Goal: Navigation & Orientation: Go to known website

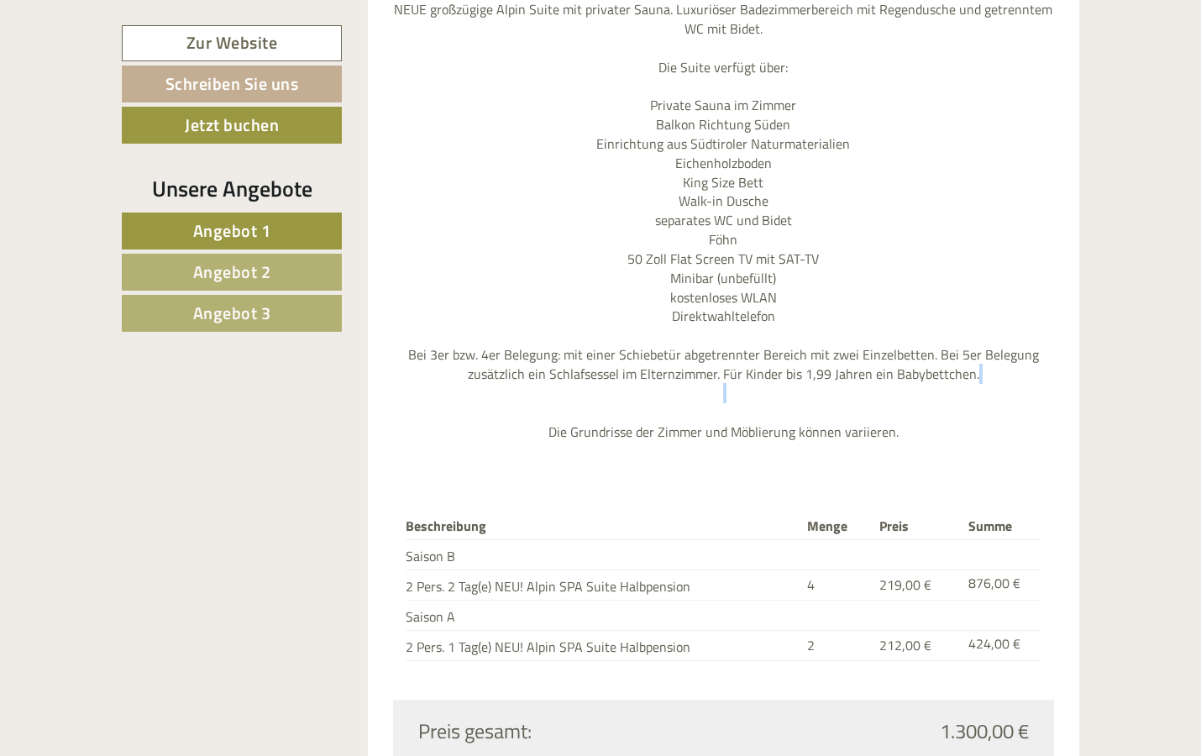
scroll to position [3264, 0]
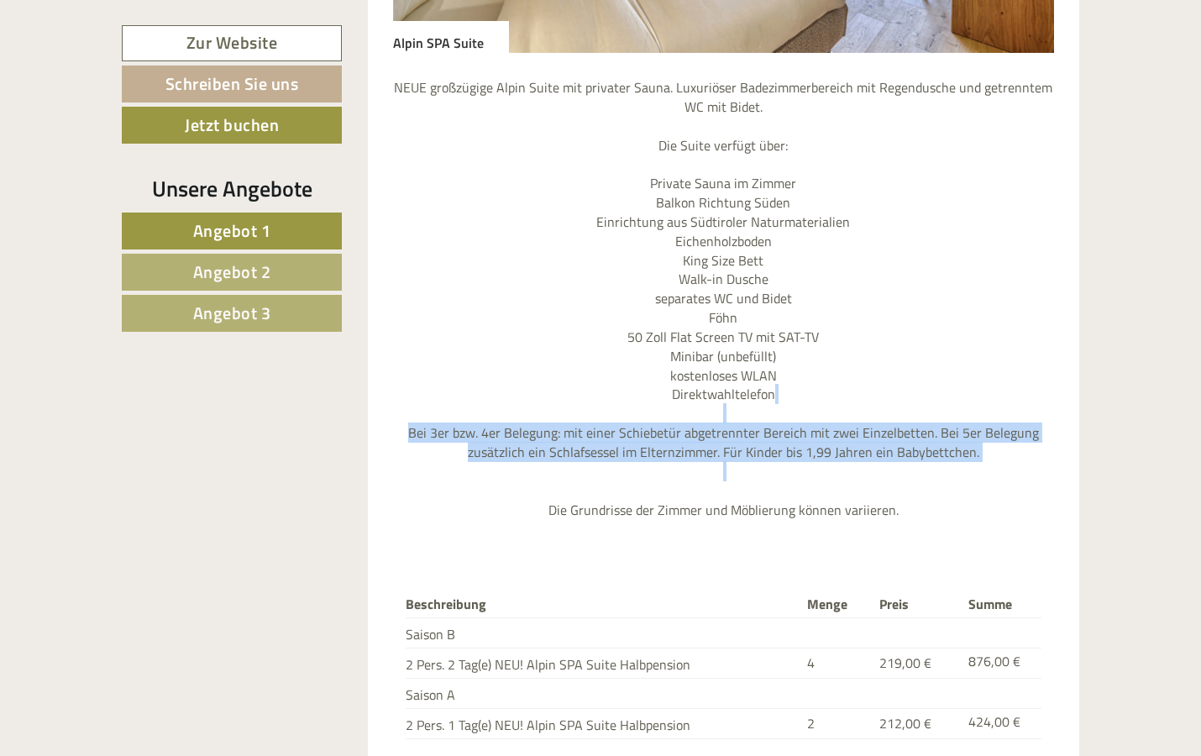
drag, startPoint x: 1201, startPoint y: 237, endPoint x: 1205, endPoint y: 336, distance: 99.2
click at [1201, 336] on html "Previous Next 1 2 3 4 Einen wunderschönen Guten Abend Frau Perle! Eine Liebeser…" at bounding box center [600, 4] width 1201 height 6537
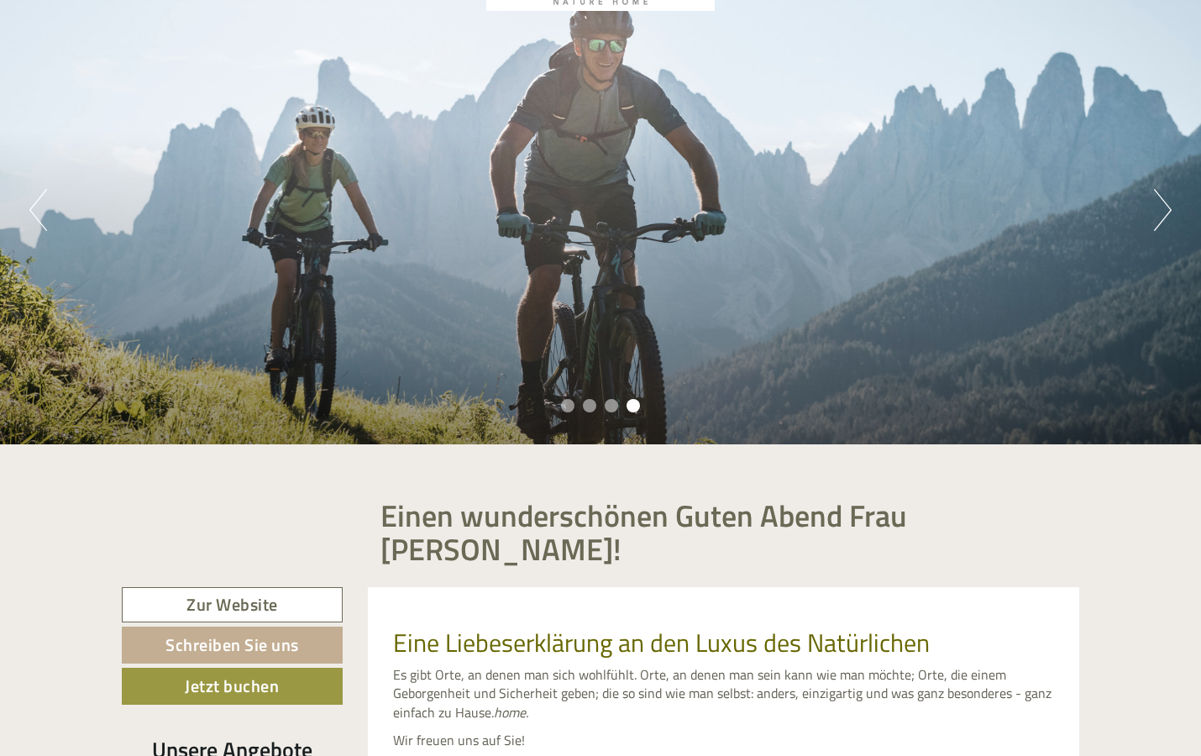
scroll to position [157, 0]
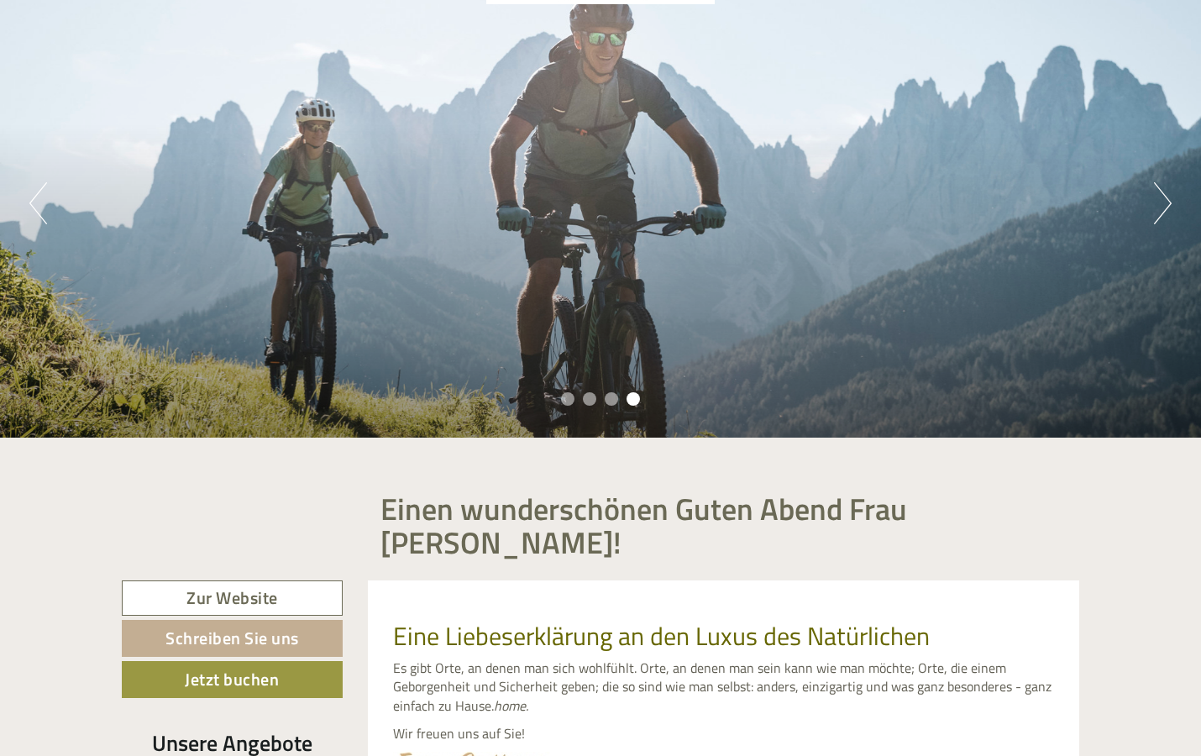
click at [285, 581] on link "Zur Website" at bounding box center [232, 599] width 221 height 36
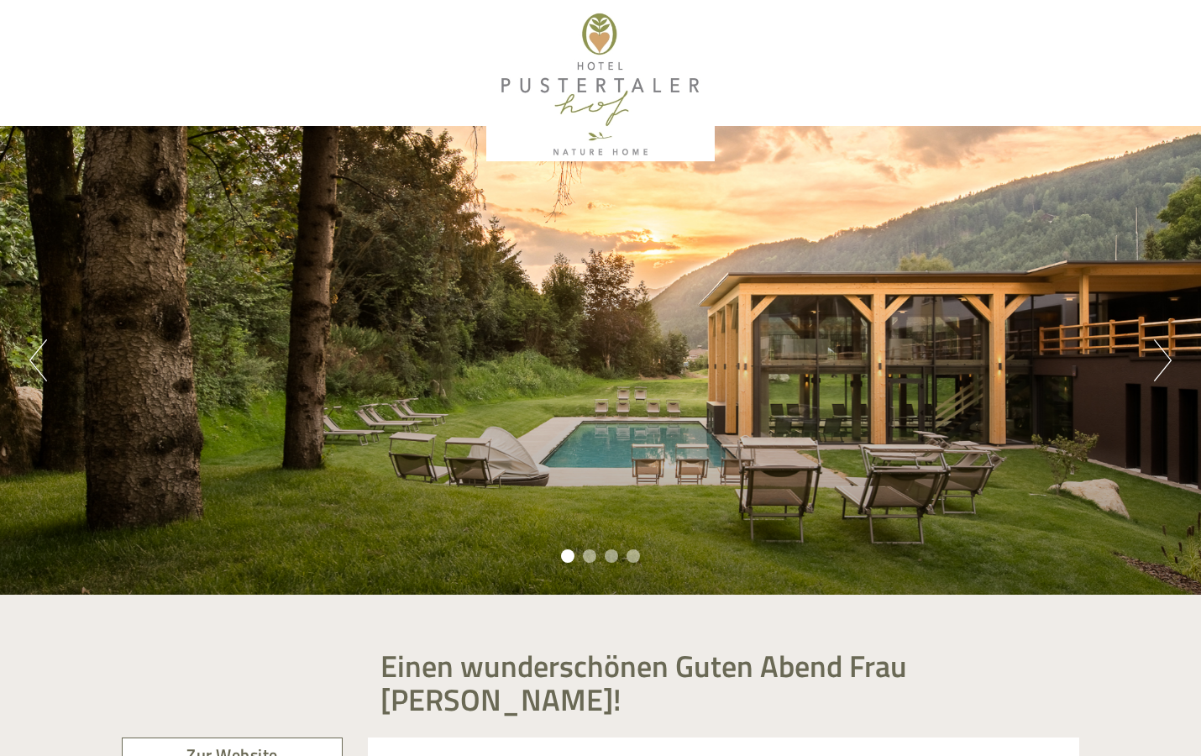
click at [1168, 369] on button "Next" at bounding box center [1163, 360] width 18 height 42
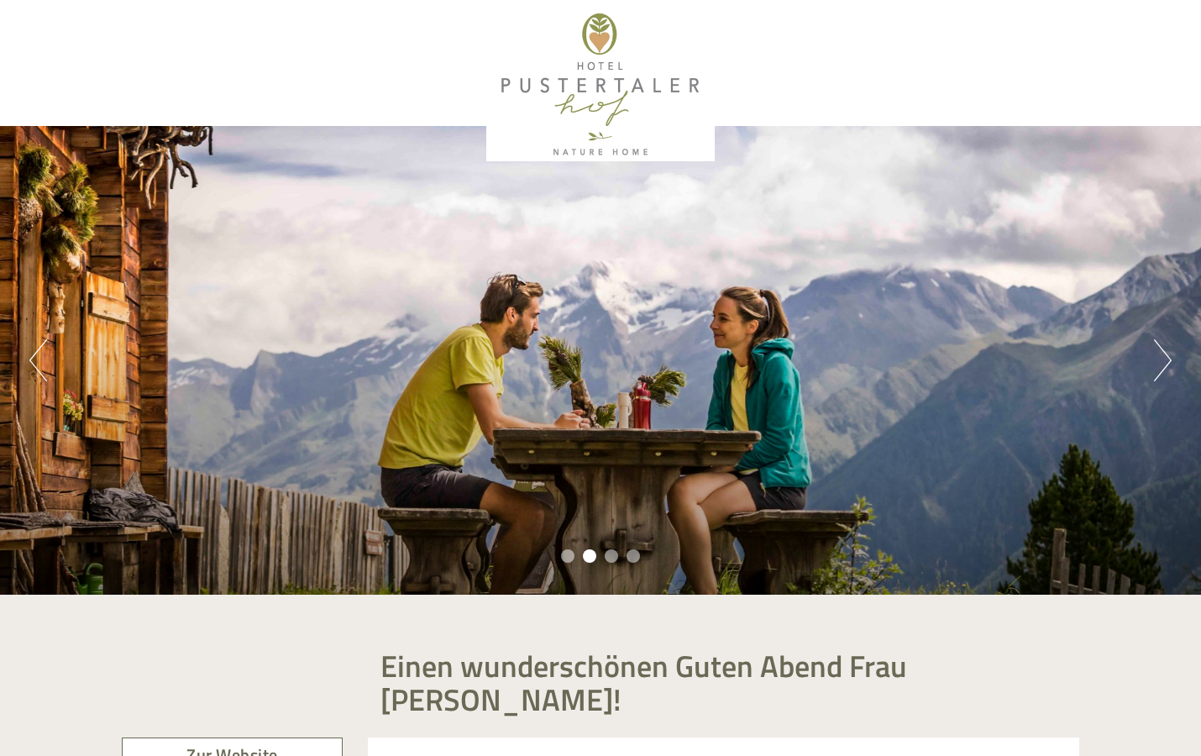
click at [1168, 369] on button "Next" at bounding box center [1163, 360] width 18 height 42
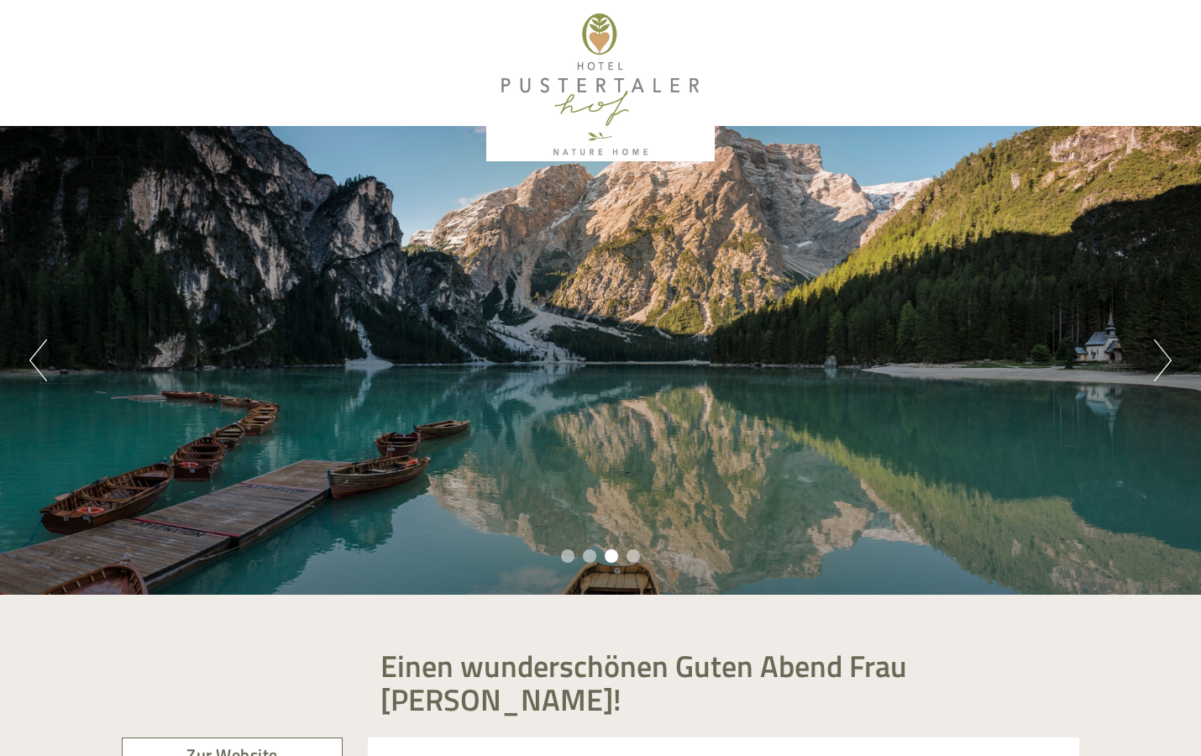
click at [1168, 369] on button "Next" at bounding box center [1163, 360] width 18 height 42
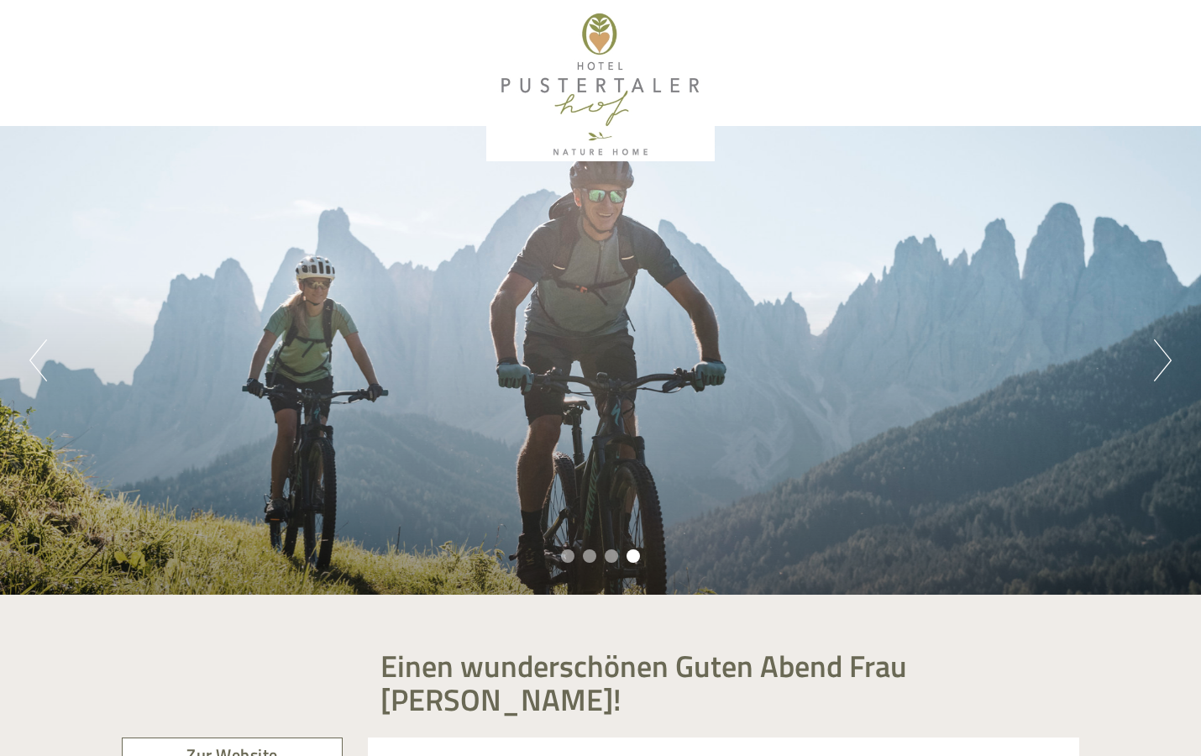
click at [1168, 369] on button "Next" at bounding box center [1163, 360] width 18 height 42
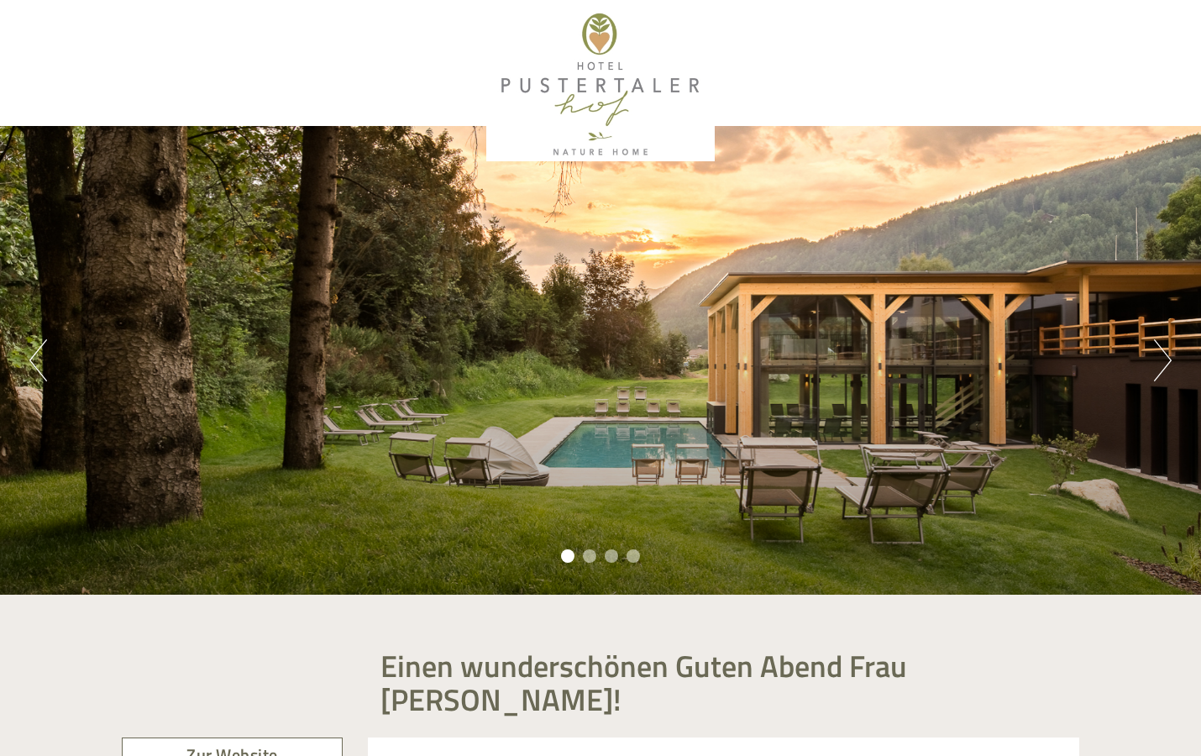
click at [1168, 369] on button "Next" at bounding box center [1163, 360] width 18 height 42
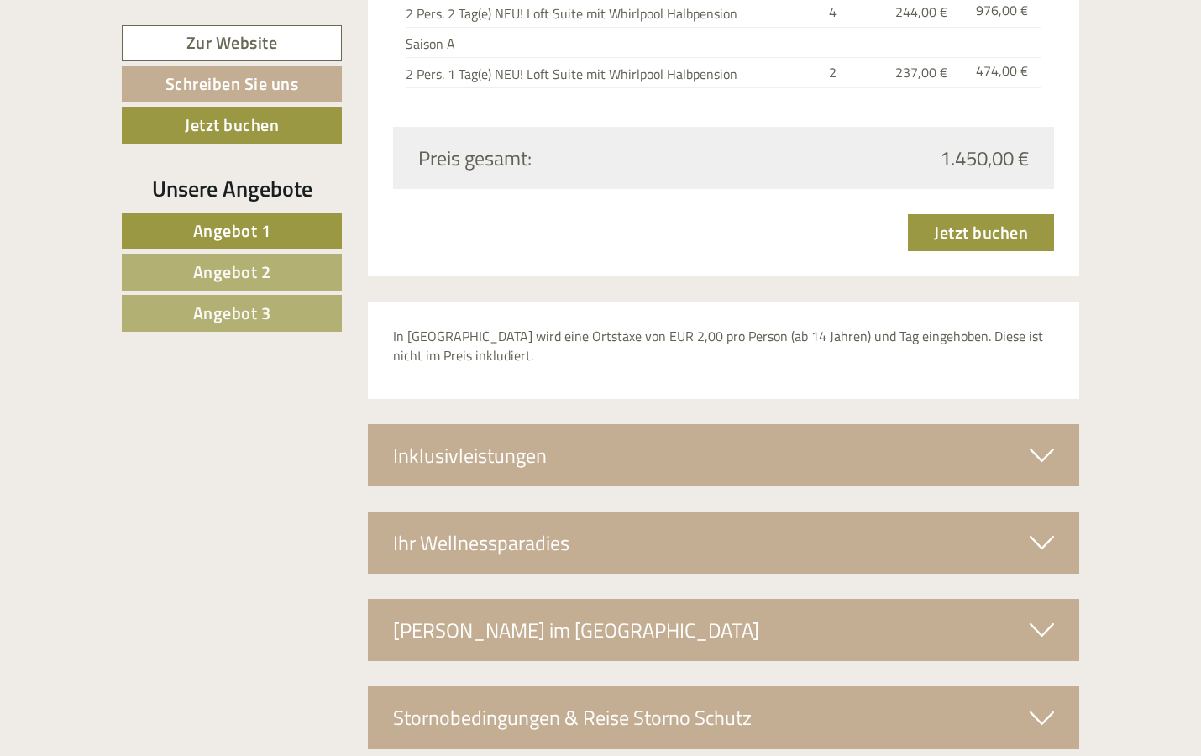
scroll to position [5478, 0]
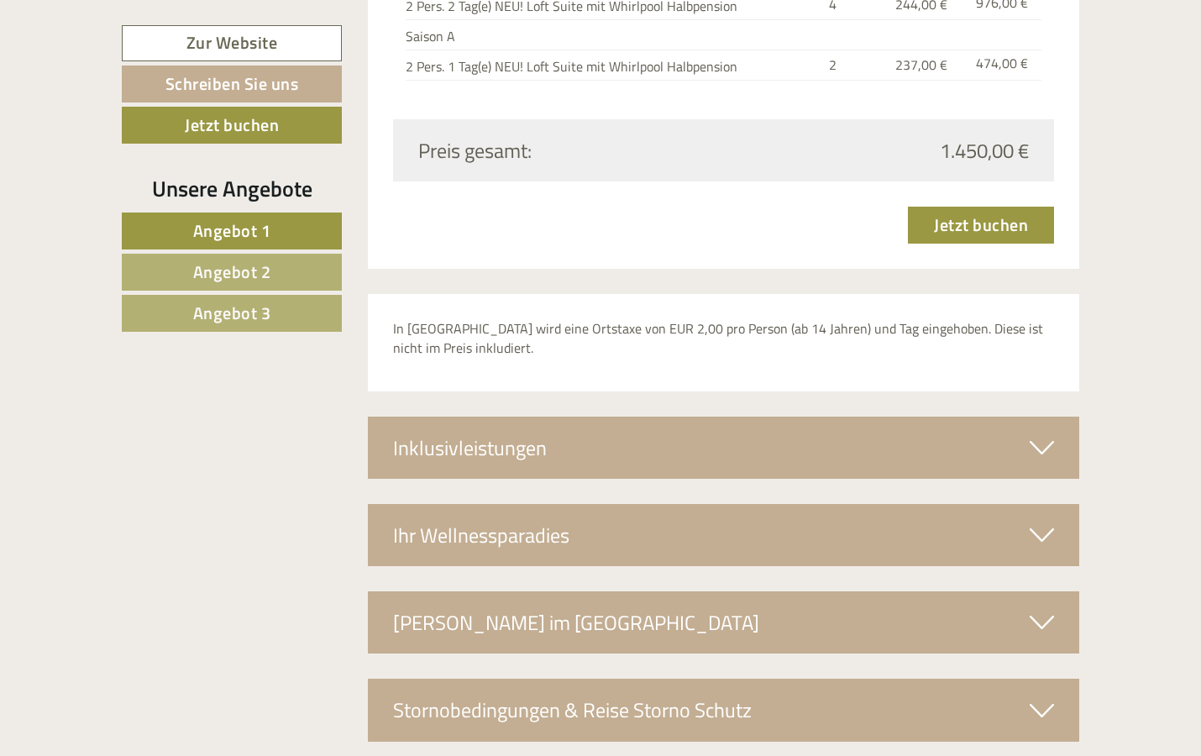
click at [875, 417] on div "Inklusivleistungen" at bounding box center [724, 448] width 712 height 62
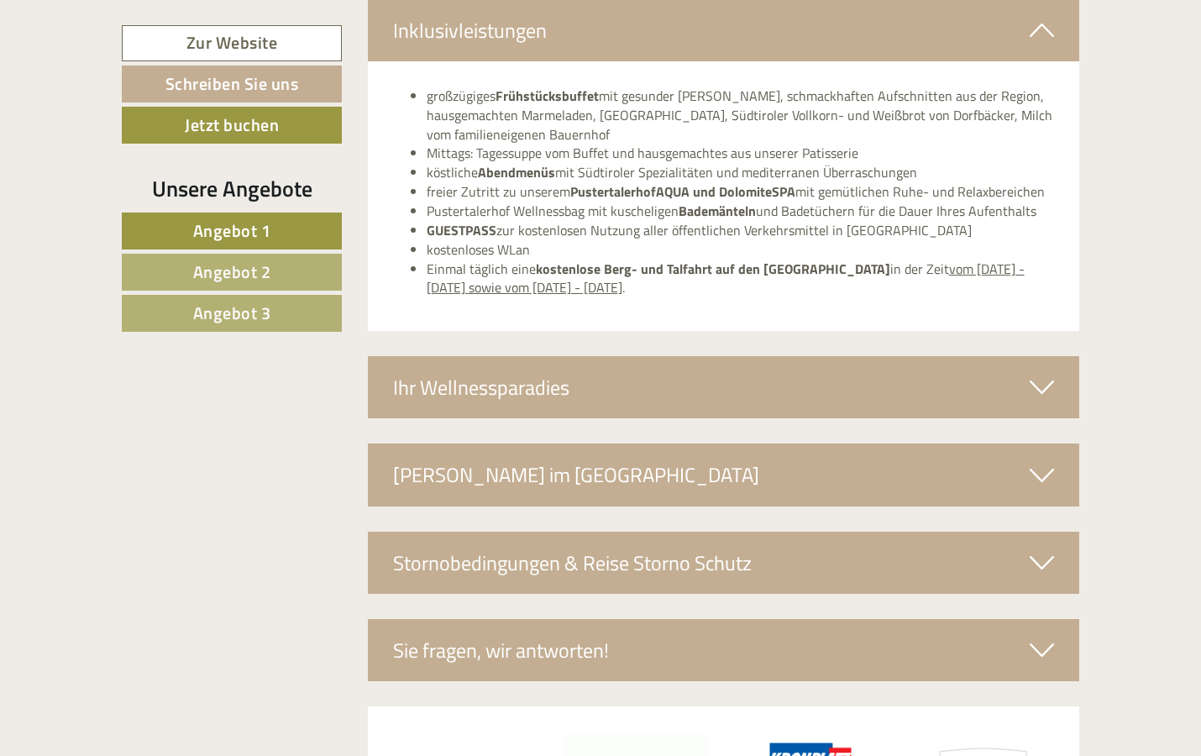
scroll to position [5903, 0]
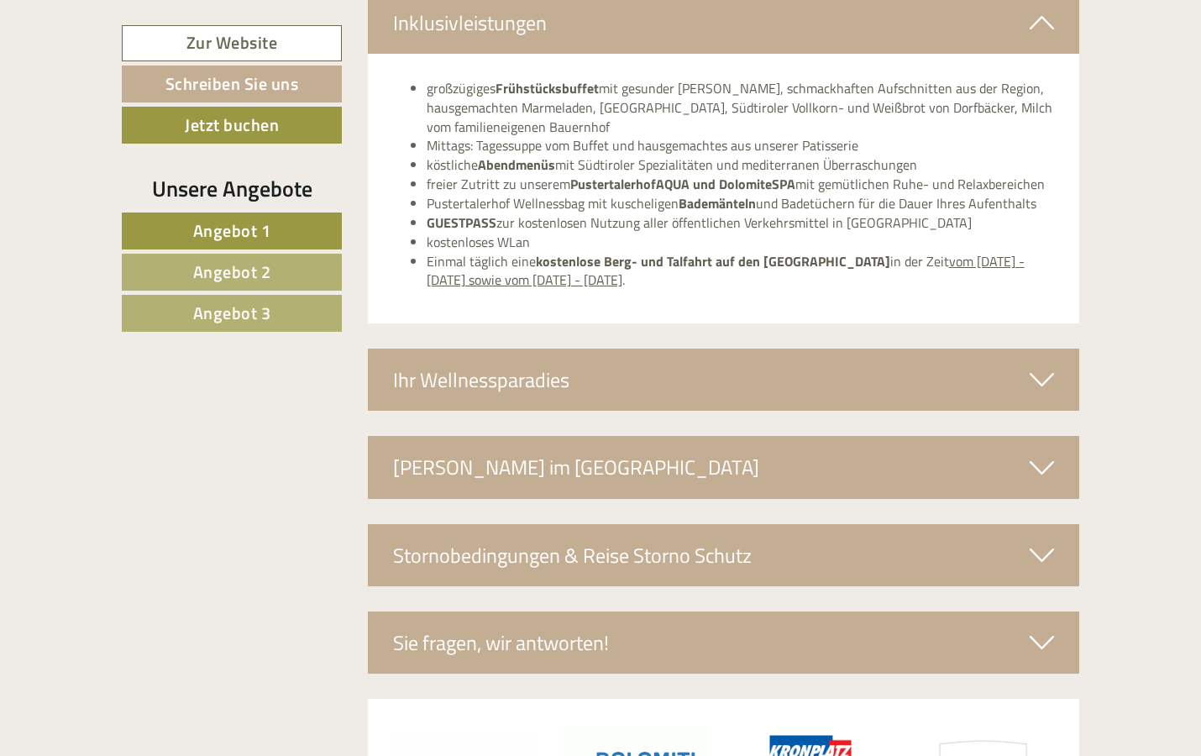
click at [978, 349] on div "Ihr Wellnessparadies" at bounding box center [724, 380] width 712 height 62
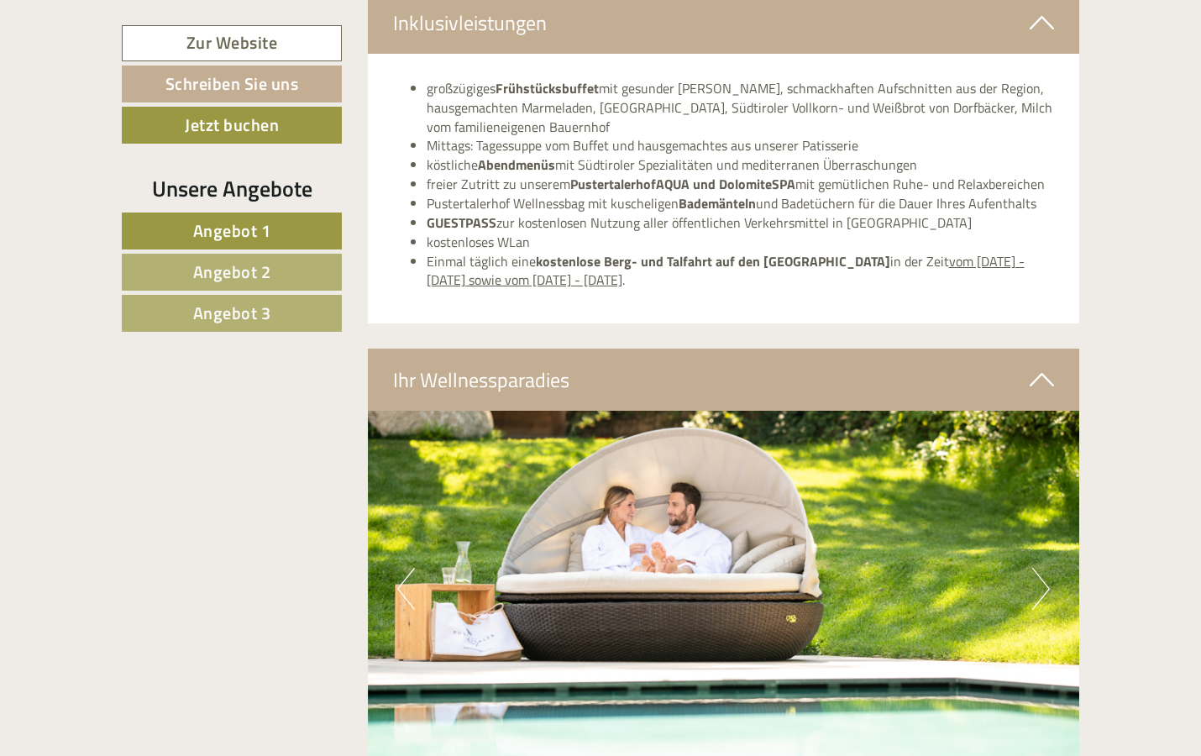
click at [1031, 473] on img at bounding box center [724, 589] width 712 height 356
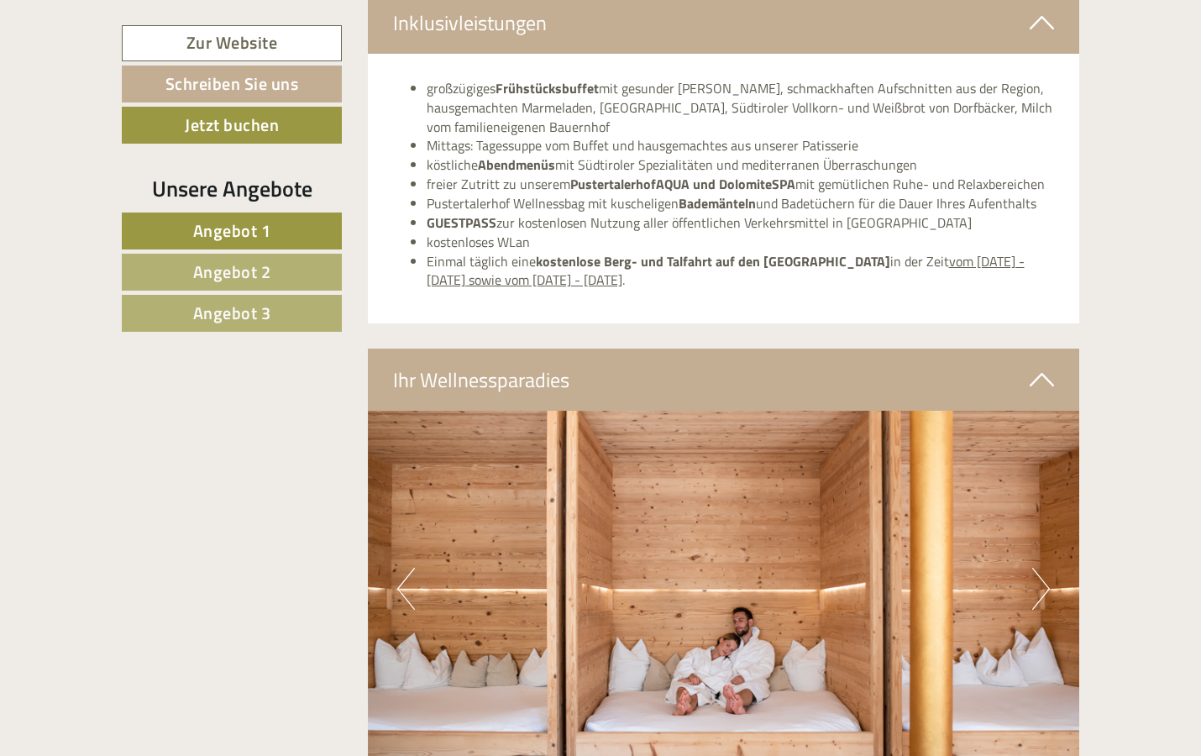
click at [1047, 568] on button "Next" at bounding box center [1042, 589] width 18 height 42
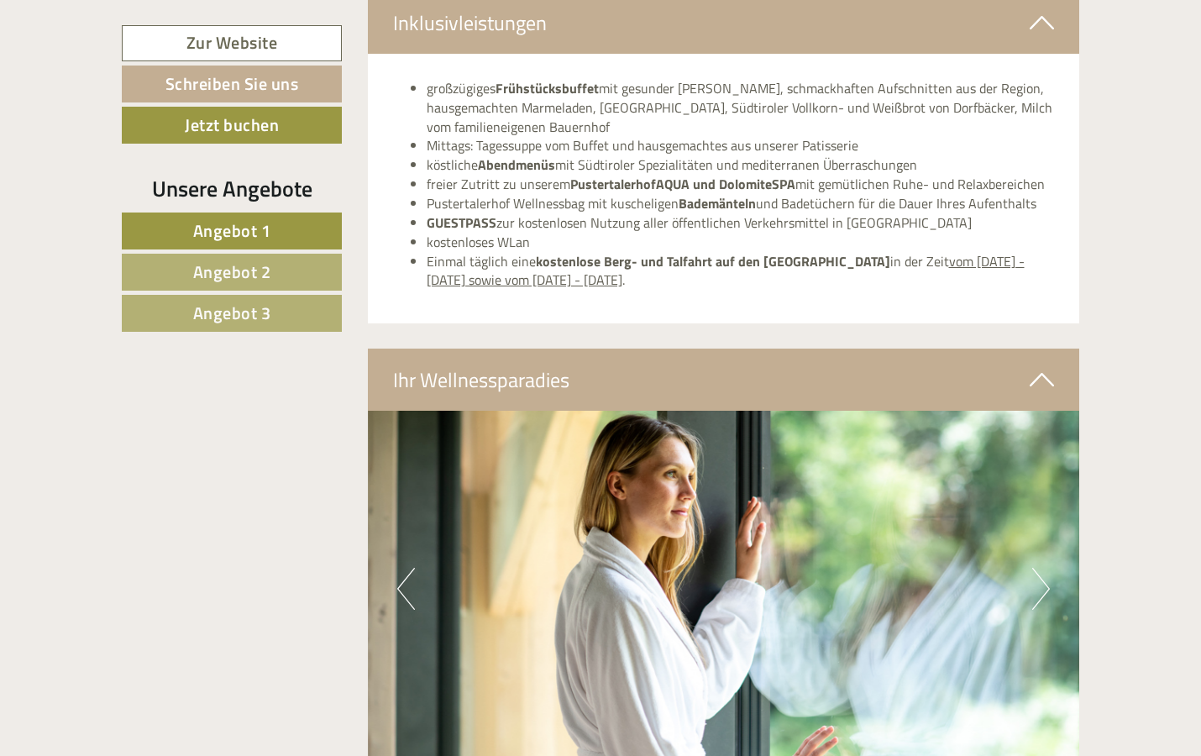
click at [1047, 568] on button "Next" at bounding box center [1042, 589] width 18 height 42
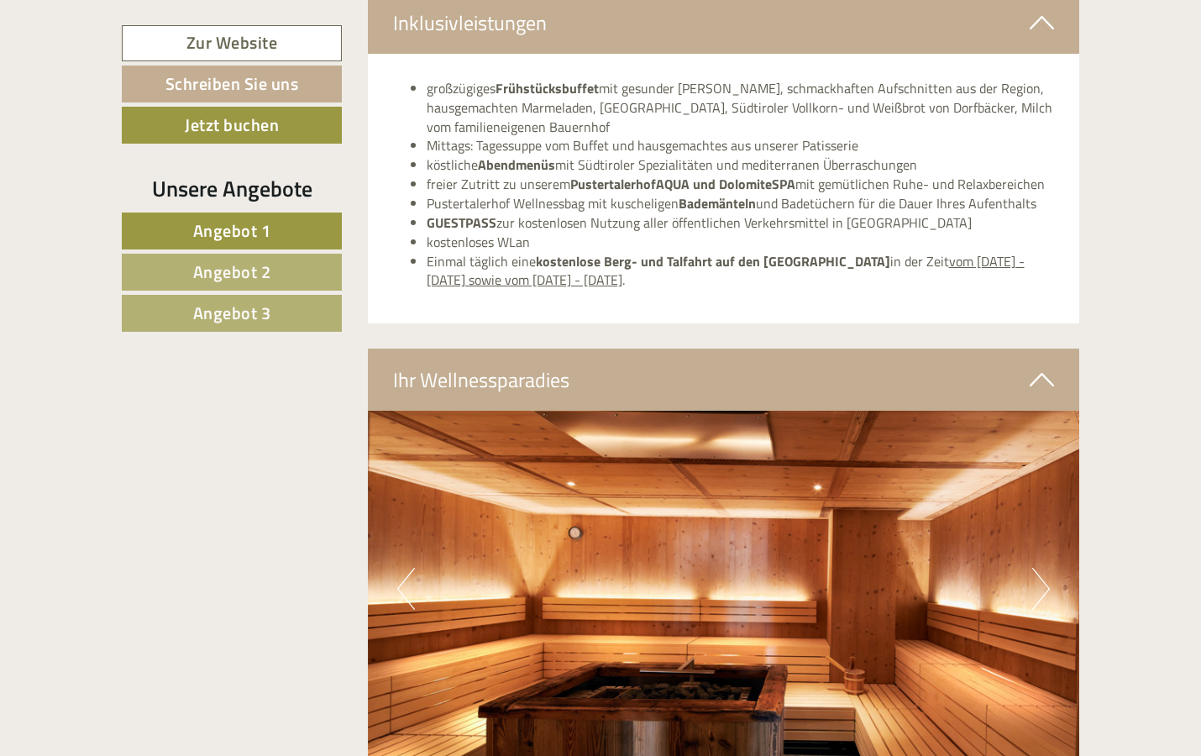
click at [1047, 568] on button "Next" at bounding box center [1042, 589] width 18 height 42
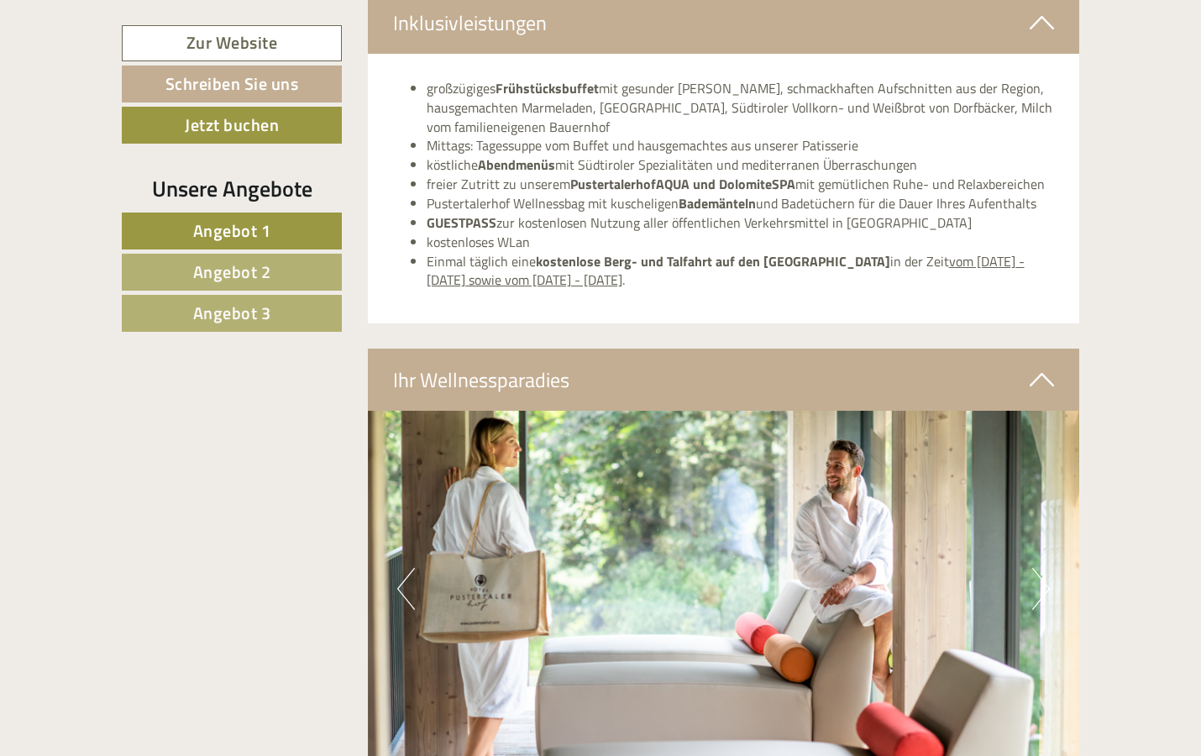
click at [1047, 568] on button "Next" at bounding box center [1042, 589] width 18 height 42
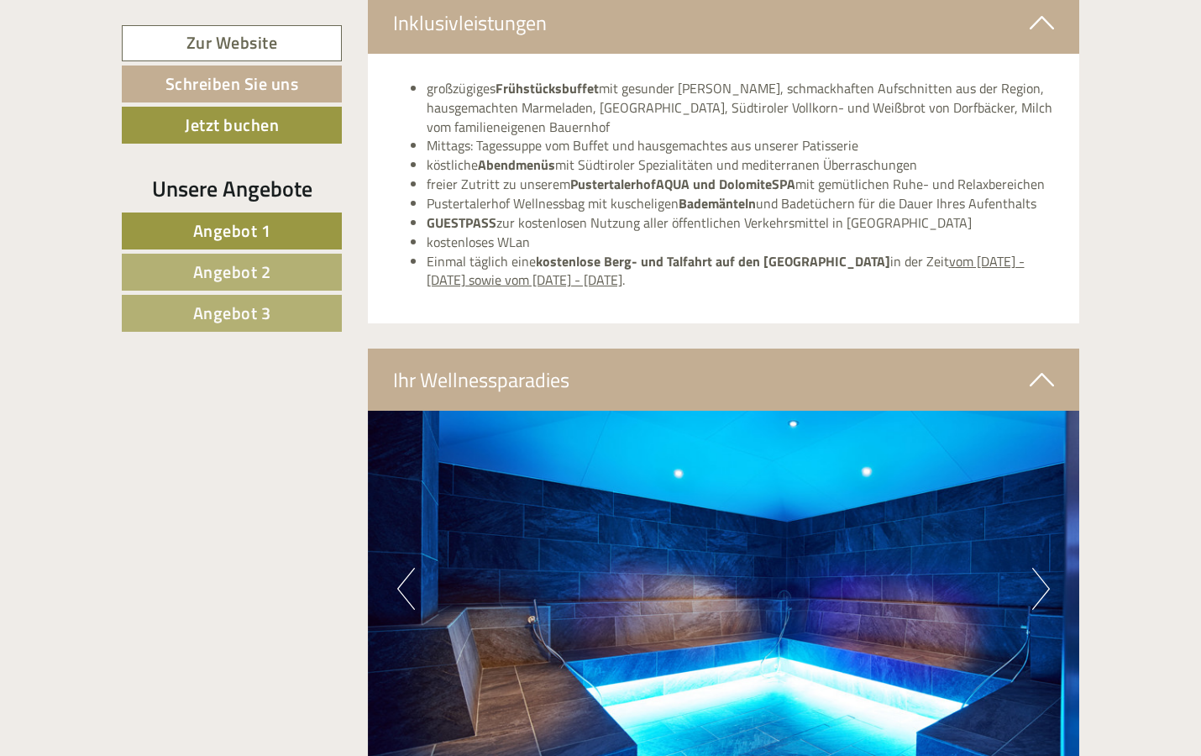
click at [1047, 568] on button "Next" at bounding box center [1042, 589] width 18 height 42
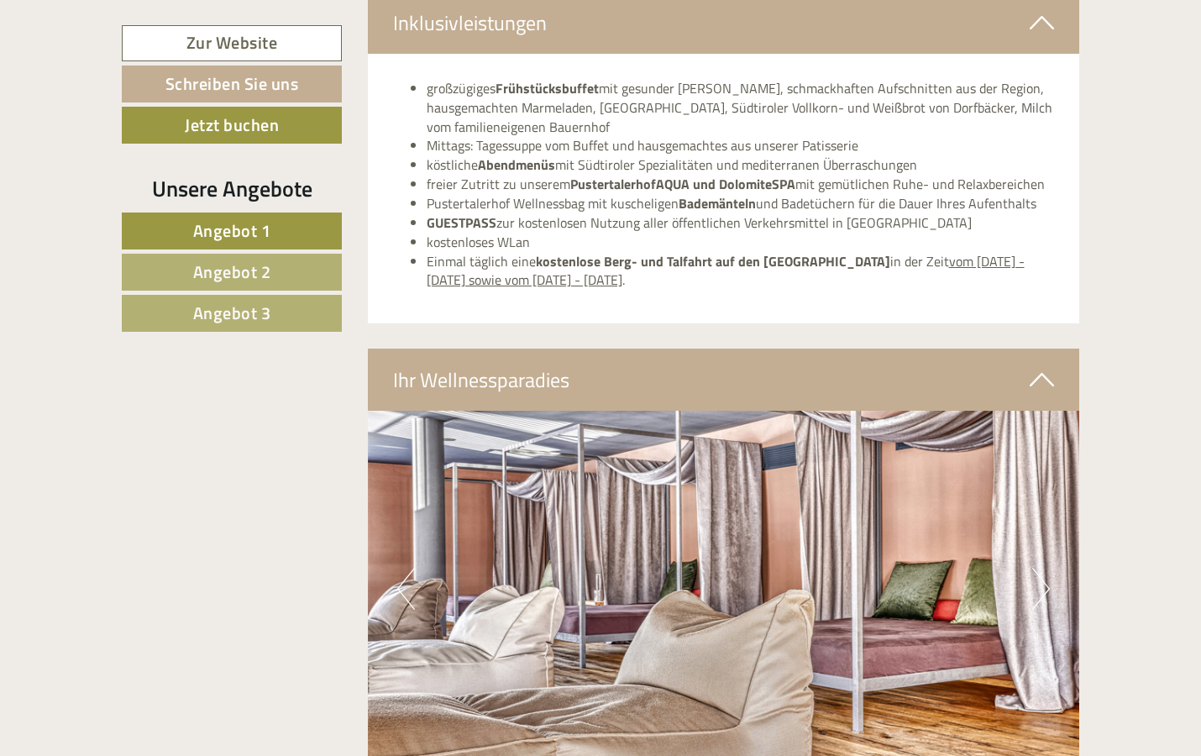
click at [1047, 568] on button "Next" at bounding box center [1042, 589] width 18 height 42
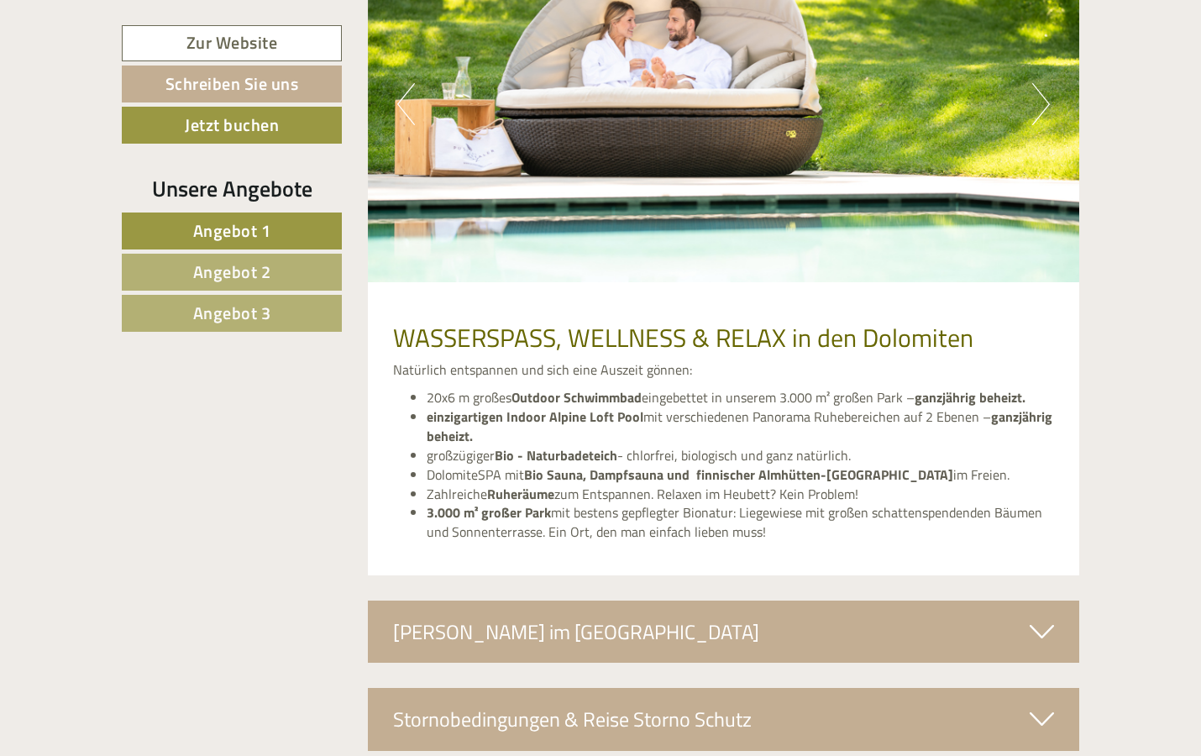
scroll to position [6396, 0]
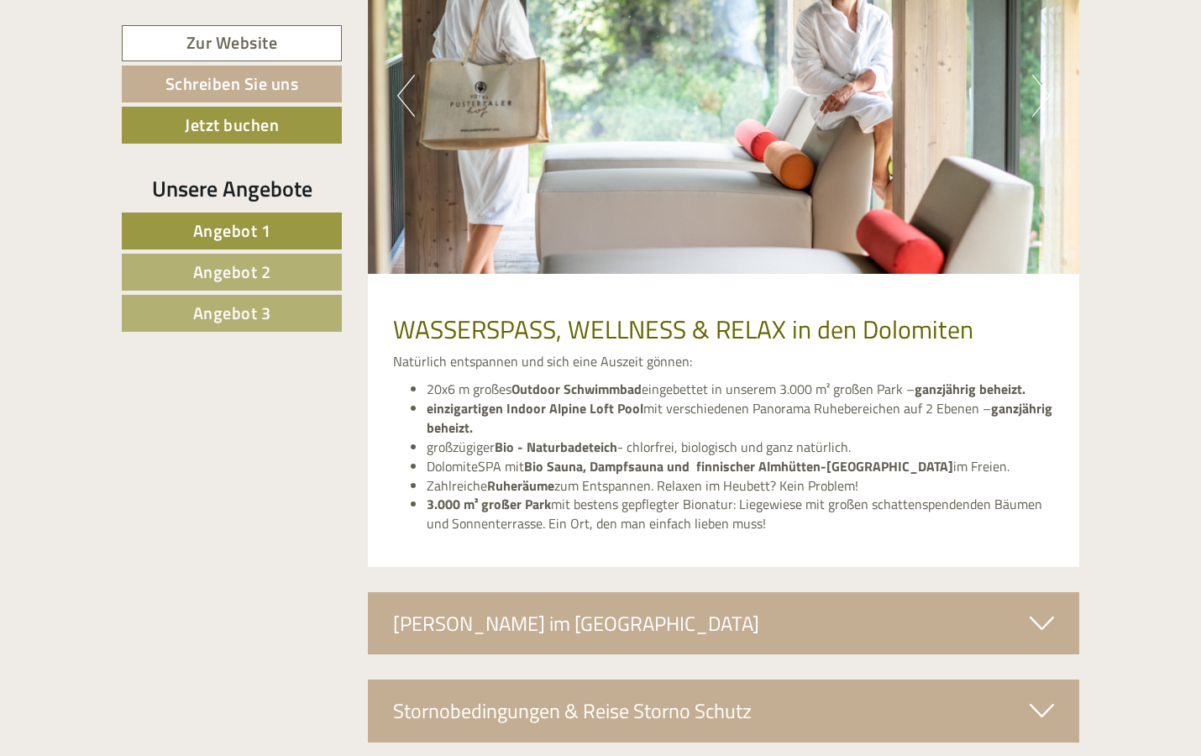
click at [697, 592] on div "[PERSON_NAME] im [GEOGRAPHIC_DATA]" at bounding box center [724, 623] width 712 height 62
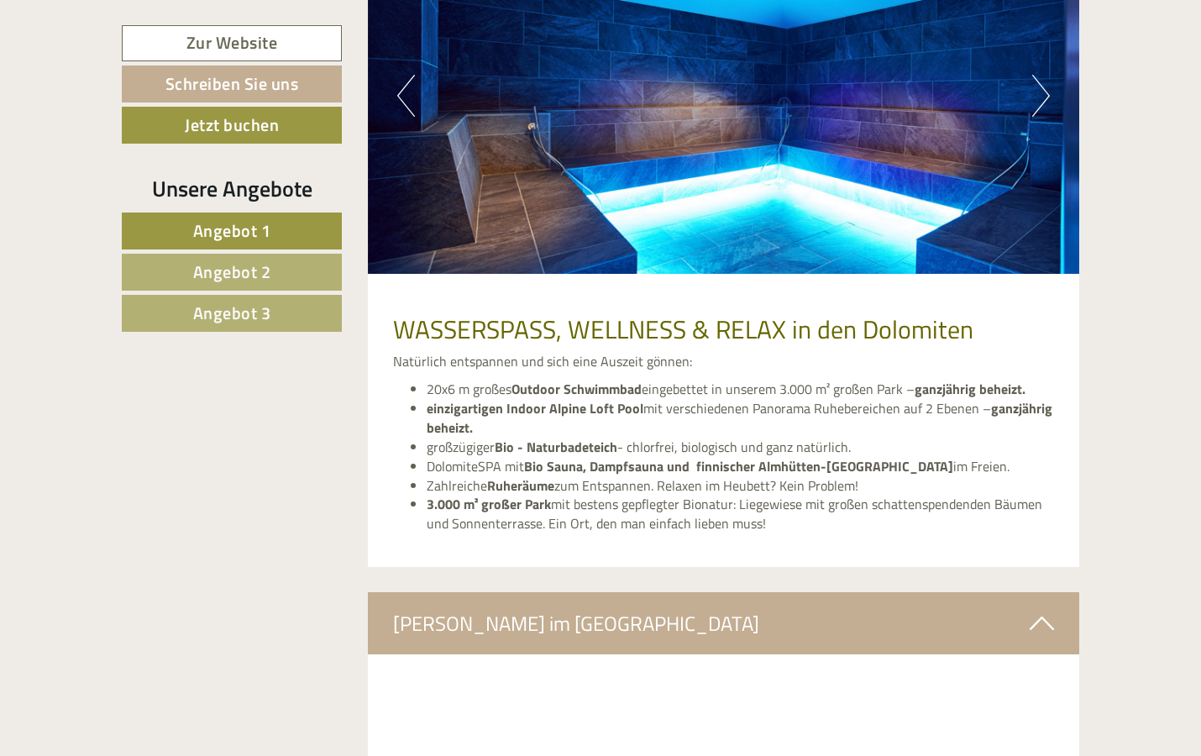
drag, startPoint x: 1199, startPoint y: 611, endPoint x: 1191, endPoint y: 687, distance: 76.9
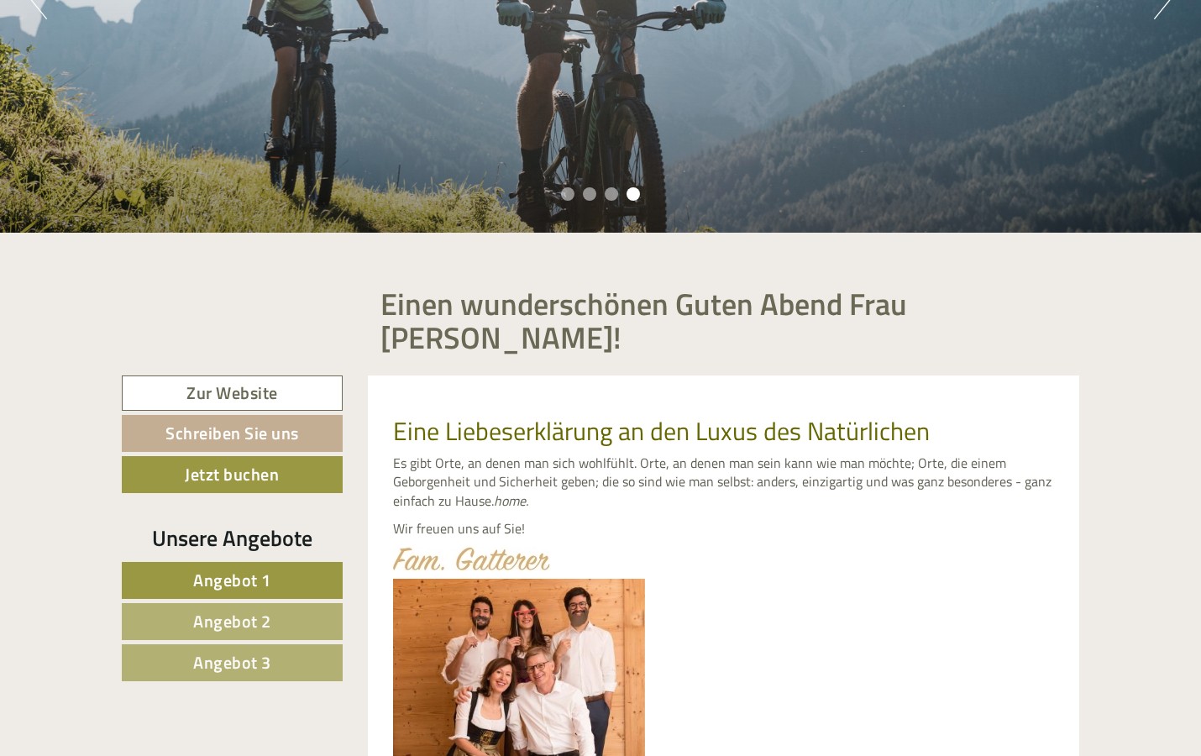
scroll to position [380, 0]
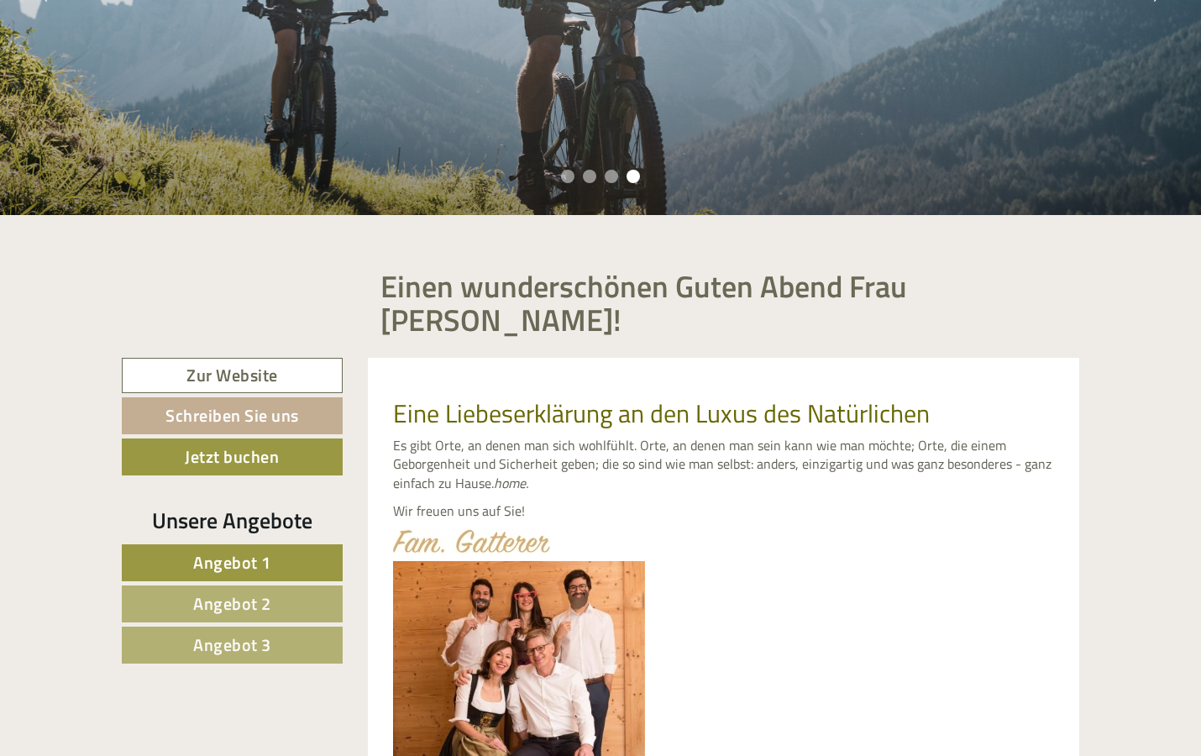
click at [187, 358] on link "Zur Website" at bounding box center [232, 376] width 221 height 36
